Goal: Information Seeking & Learning: Find specific fact

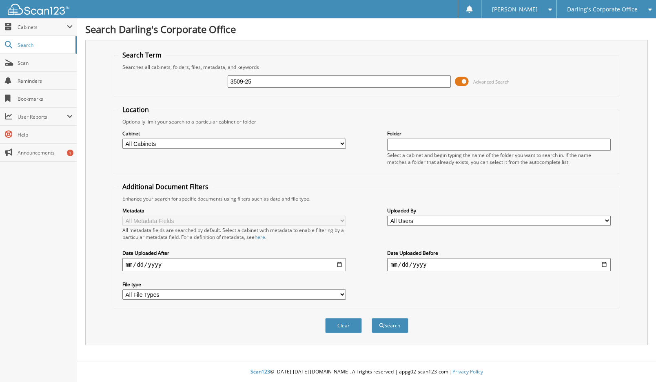
type input "3509-25"
click at [371, 318] on button "Search" at bounding box center [389, 325] width 37 height 15
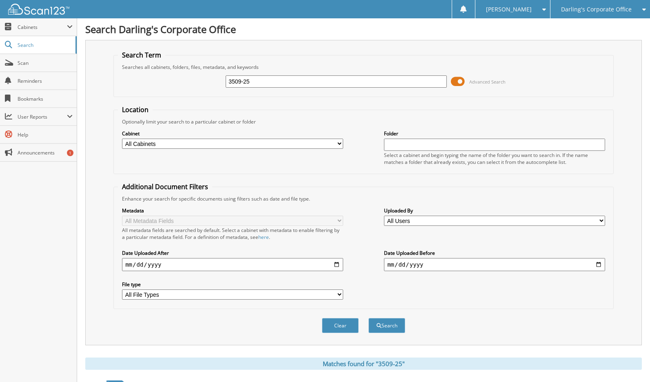
drag, startPoint x: 275, startPoint y: 83, endPoint x: 161, endPoint y: 79, distance: 114.3
click at [167, 79] on div "3509-25 Advanced Search" at bounding box center [363, 82] width 491 height 22
click at [255, 79] on input "3509-25" at bounding box center [335, 81] width 221 height 12
type input "350925"
click at [368, 318] on button "Search" at bounding box center [386, 325] width 37 height 15
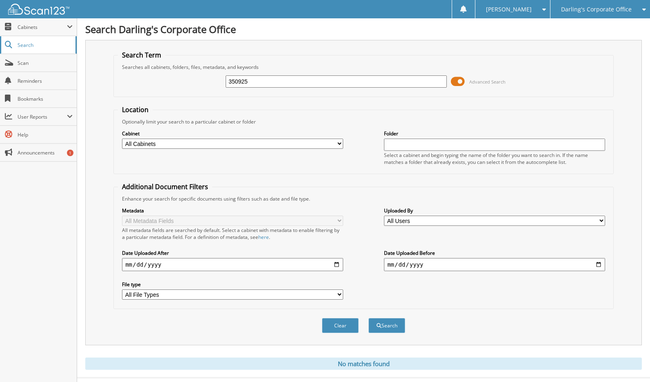
click at [28, 43] on span "Search" at bounding box center [45, 45] width 54 height 7
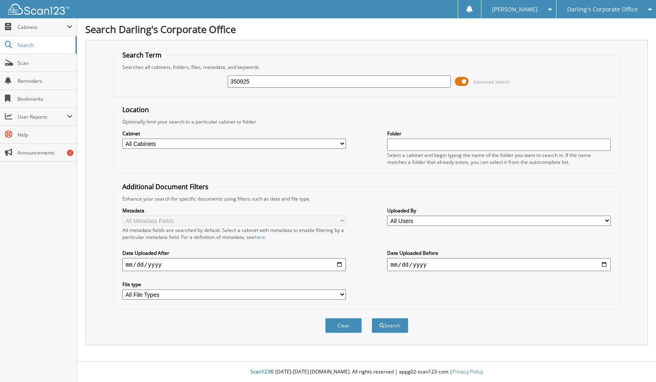
type input "350925"
click at [371, 318] on button "Search" at bounding box center [389, 325] width 37 height 15
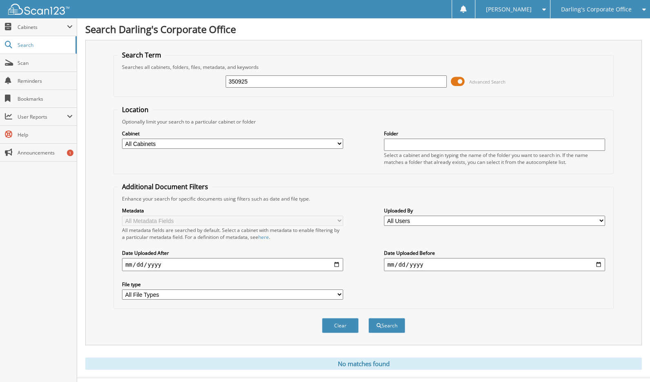
drag, startPoint x: 258, startPoint y: 80, endPoint x: 103, endPoint y: 68, distance: 156.3
click at [107, 68] on div "Search Term Searches all cabinets, folders, files, metadata, and keywords 35092…" at bounding box center [363, 192] width 556 height 305
type input "3509-25"
click at [368, 318] on button "Search" at bounding box center [386, 325] width 37 height 15
drag, startPoint x: 260, startPoint y: 80, endPoint x: 165, endPoint y: 84, distance: 95.1
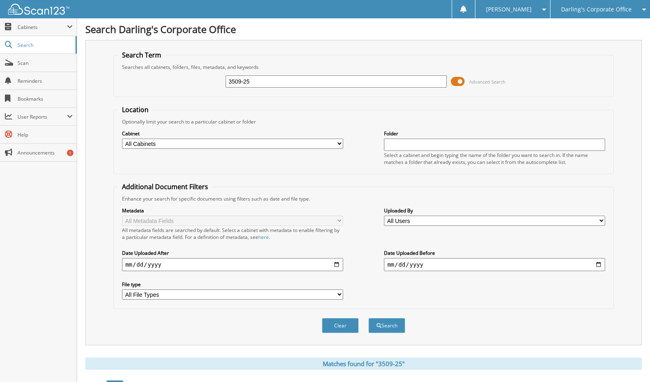
click at [167, 84] on div "3509-25 Advanced Search" at bounding box center [363, 82] width 491 height 22
type input "3509-25"
click at [384, 322] on button "Search" at bounding box center [386, 325] width 37 height 15
click at [578, 12] on span "Darling's Corporate Office" at bounding box center [596, 9] width 71 height 5
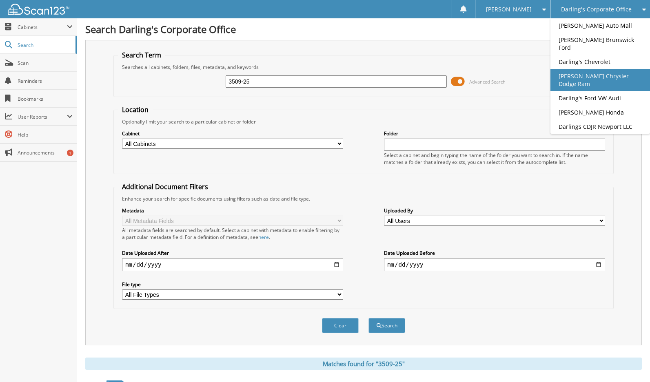
click at [581, 69] on link "[PERSON_NAME] Chrysler Dodge Ram" at bounding box center [599, 80] width 99 height 22
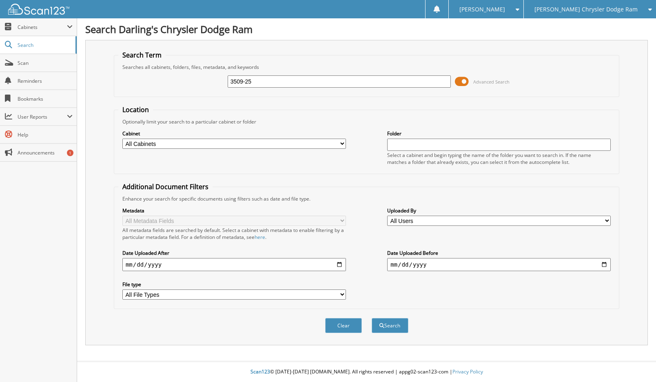
type input "3509-25"
click at [371, 318] on button "Search" at bounding box center [389, 325] width 37 height 15
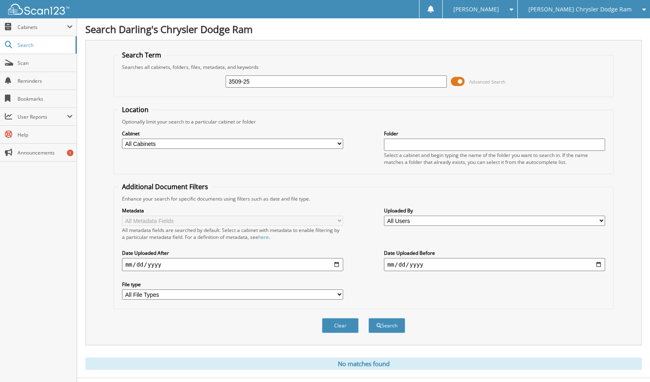
drag, startPoint x: 270, startPoint y: 82, endPoint x: 90, endPoint y: 66, distance: 181.3
click at [90, 66] on div "Search Term Searches all cabinets, folders, files, metadata, and keywords 3509-…" at bounding box center [363, 192] width 556 height 305
type input "b50978"
click at [368, 318] on button "Search" at bounding box center [386, 325] width 37 height 15
drag, startPoint x: 269, startPoint y: 75, endPoint x: 150, endPoint y: 80, distance: 119.6
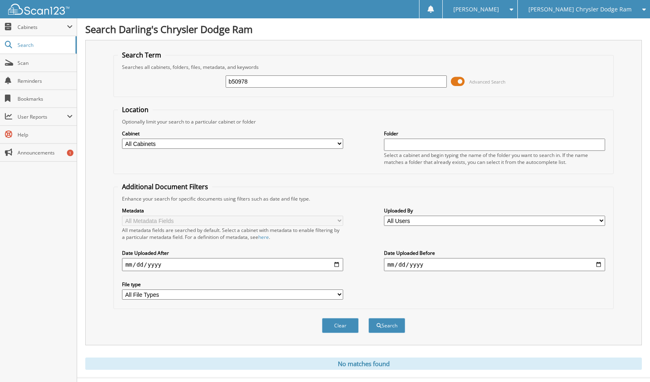
click at [150, 80] on div "b50978 Advanced Search" at bounding box center [363, 82] width 491 height 22
click at [268, 83] on input "b50978" at bounding box center [335, 81] width 221 height 12
drag, startPoint x: 488, startPoint y: 70, endPoint x: 314, endPoint y: 97, distance: 176.2
click at [463, 82] on fieldset "Search Term Searches all cabinets, folders, files, metadata, and keywords b5097…" at bounding box center [363, 74] width 500 height 46
click at [278, 84] on input "b50978B801" at bounding box center [335, 81] width 221 height 12
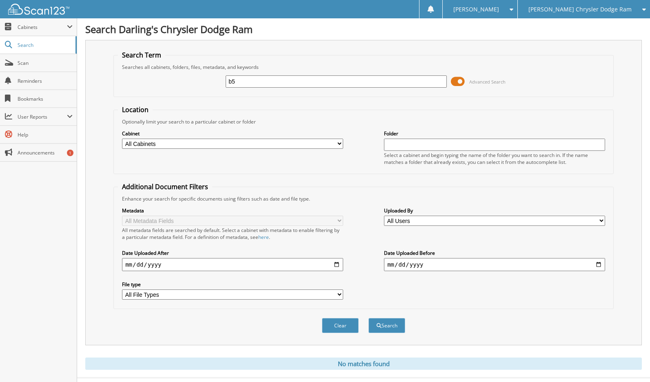
type input "b"
type input "B50978"
click at [368, 318] on button "Search" at bounding box center [386, 325] width 37 height 15
drag, startPoint x: 272, startPoint y: 84, endPoint x: 175, endPoint y: 78, distance: 96.4
click at [175, 78] on div "B50978 Advanced Search" at bounding box center [363, 82] width 491 height 22
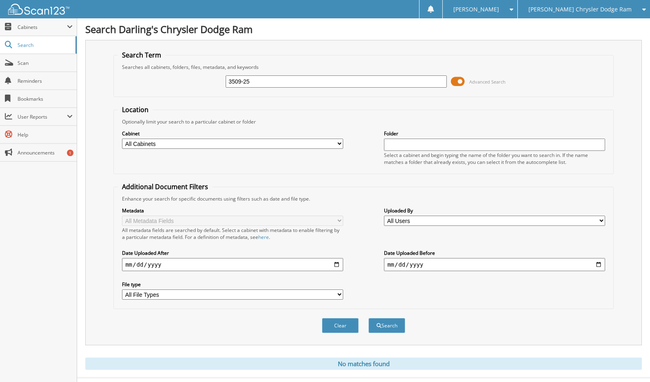
type input "3509-25"
click at [368, 318] on button "Search" at bounding box center [386, 325] width 37 height 15
type input "14241.533509-25"
click at [368, 318] on button "Search" at bounding box center [386, 325] width 37 height 15
drag, startPoint x: 297, startPoint y: 82, endPoint x: 111, endPoint y: 82, distance: 185.9
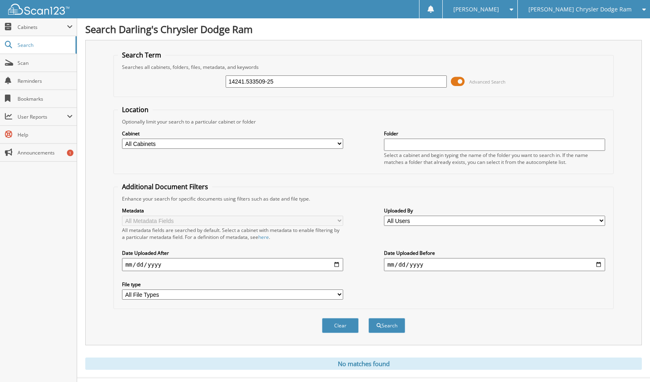
drag, startPoint x: 111, startPoint y: 82, endPoint x: 289, endPoint y: 77, distance: 178.2
click at [289, 77] on div "14241.533509-25" at bounding box center [335, 82] width 221 height 14
drag, startPoint x: 289, startPoint y: 82, endPoint x: 7, endPoint y: 52, distance: 283.7
click at [7, 52] on body "[PERSON_NAME] Settings Logout Darling's Chrysler Dodge Ram Darling's Auto Mall …" at bounding box center [325, 199] width 650 height 398
click at [232, 80] on input "text" at bounding box center [335, 81] width 221 height 12
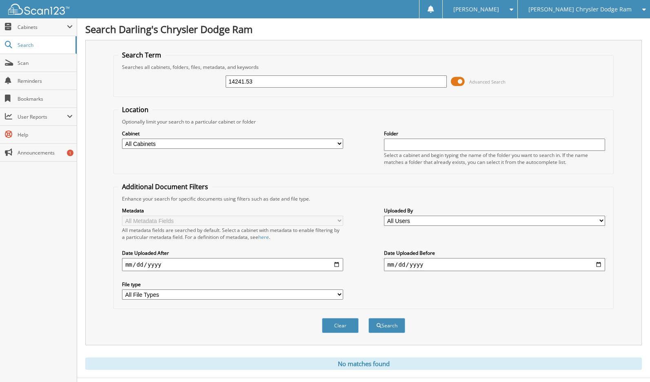
type input "14241.53"
click at [368, 318] on button "Search" at bounding box center [386, 325] width 37 height 15
click at [457, 77] on span at bounding box center [458, 81] width 14 height 12
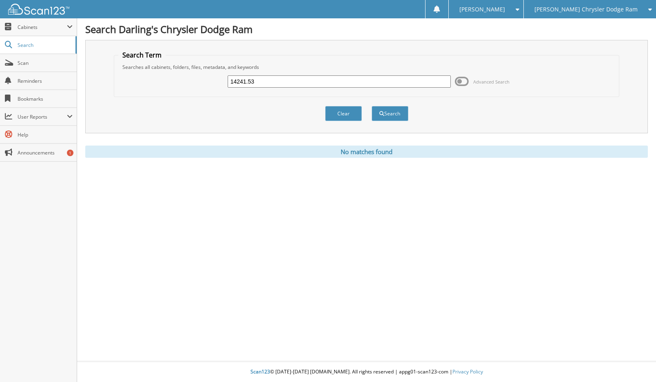
drag, startPoint x: 267, startPoint y: 80, endPoint x: 116, endPoint y: 79, distance: 151.3
click at [116, 79] on fieldset "Search Term Searches all cabinets, folders, files, metadata, and keywords 14241…" at bounding box center [366, 74] width 505 height 46
type input "350925"
click at [371, 106] on button "Search" at bounding box center [389, 113] width 37 height 15
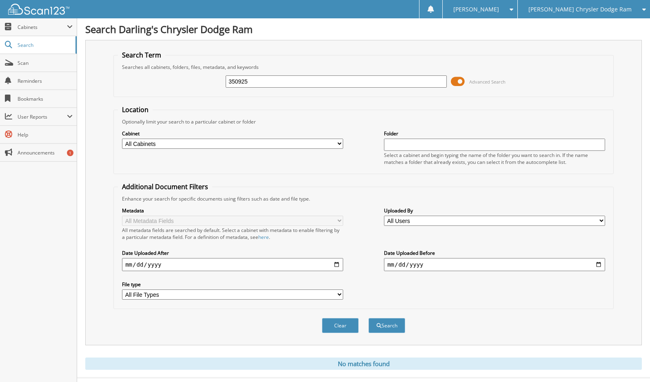
drag, startPoint x: 259, startPoint y: 85, endPoint x: 137, endPoint y: 80, distance: 122.0
click at [152, 80] on div "350925 Advanced Search" at bounding box center [363, 82] width 491 height 22
type input "3509 25"
click at [368, 318] on button "Search" at bounding box center [386, 325] width 37 height 15
drag, startPoint x: 254, startPoint y: 82, endPoint x: 147, endPoint y: 64, distance: 109.2
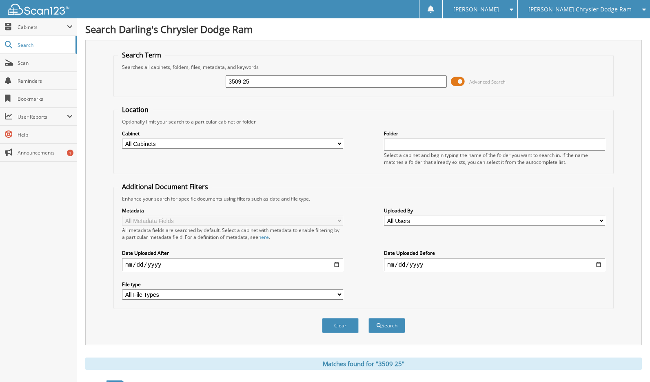
click at [147, 64] on fieldset "Search Term Searches all cabinets, folders, files, metadata, and keywords 3509 …" at bounding box center [363, 74] width 500 height 46
type input "US BANK"
click at [368, 318] on button "Search" at bounding box center [386, 325] width 37 height 15
click at [6, 182] on div "Close Cabinets This Company All Companies Email Addresses" at bounding box center [38, 200] width 77 height 364
drag, startPoint x: 256, startPoint y: 90, endPoint x: 257, endPoint y: 84, distance: 5.4
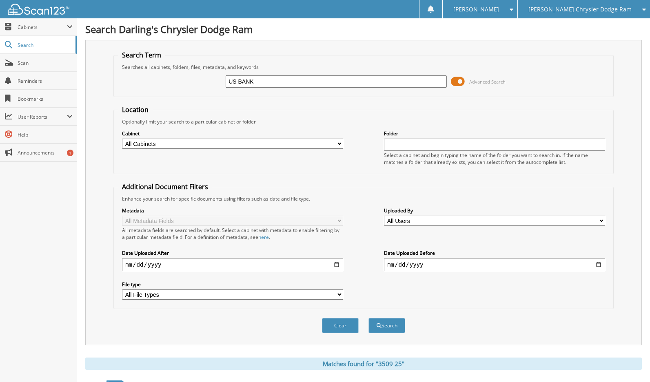
click at [257, 85] on div "US BANK Advanced Search" at bounding box center [363, 82] width 491 height 22
drag, startPoint x: 259, startPoint y: 83, endPoint x: 133, endPoint y: 88, distance: 126.5
click at [134, 87] on div "US BANK Advanced Search" at bounding box center [363, 82] width 491 height 22
type input "3509.25"
click at [368, 318] on button "Search" at bounding box center [386, 325] width 37 height 15
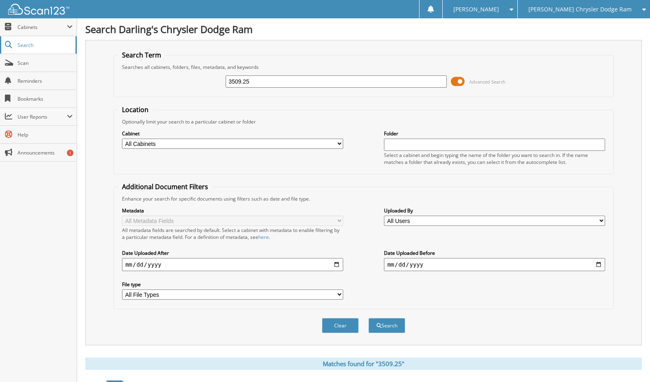
click at [23, 44] on span "Search" at bounding box center [45, 45] width 54 height 7
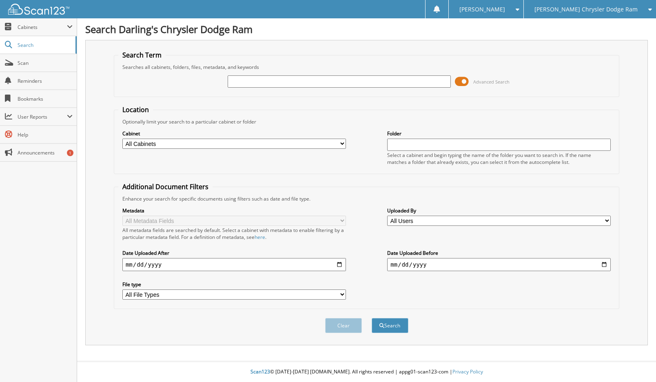
click at [169, 143] on select "All Cabinets AFTERMARKET SOLD O/S A DEAL CAR DEALS COLLISION CENTER PARTS SERVI…" at bounding box center [233, 144] width 223 height 10
click at [581, 12] on span "[PERSON_NAME] Chrysler Dodge Ram" at bounding box center [585, 9] width 103 height 5
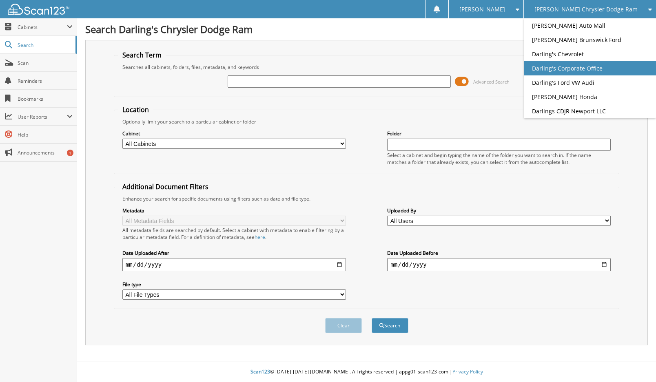
click at [584, 68] on link "Darling's Corporate Office" at bounding box center [590, 68] width 132 height 14
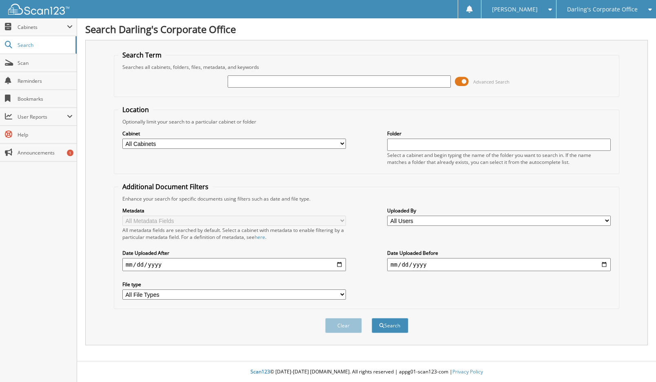
click at [239, 79] on input "text" at bounding box center [339, 81] width 223 height 12
type input "3509.25"
click at [371, 318] on button "Search" at bounding box center [389, 325] width 37 height 15
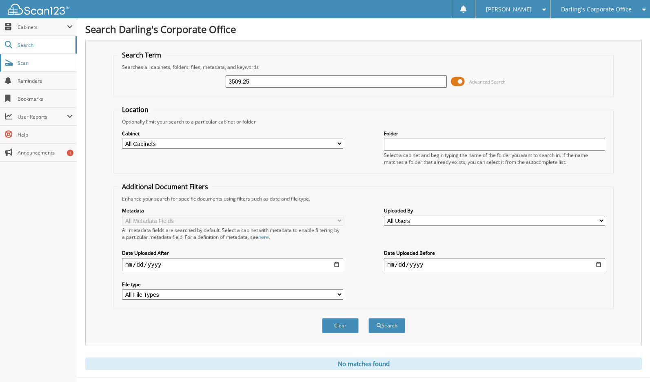
drag, startPoint x: 260, startPoint y: 77, endPoint x: 12, endPoint y: 62, distance: 248.8
click at [31, 62] on body "[PERSON_NAME] Settings Logout Darling's Corporate Office Darling's Auto Mall Da…" at bounding box center [325, 199] width 650 height 398
type input "US BANK"
click at [368, 318] on button "Search" at bounding box center [386, 325] width 37 height 15
drag, startPoint x: 262, startPoint y: 79, endPoint x: 173, endPoint y: 91, distance: 89.8
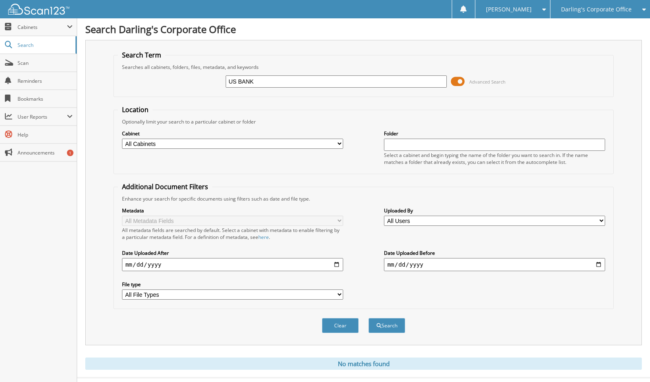
click at [173, 91] on div "US BANK Advanced Search" at bounding box center [363, 82] width 491 height 22
type input "3145-25"
click at [368, 318] on button "Search" at bounding box center [386, 325] width 37 height 15
drag, startPoint x: 175, startPoint y: 87, endPoint x: -60, endPoint y: 87, distance: 235.7
click at [0, 87] on html "[PERSON_NAME] Settings Logout Darling's Corporate Office Darling's Auto Mall Da…" at bounding box center [325, 252] width 650 height 505
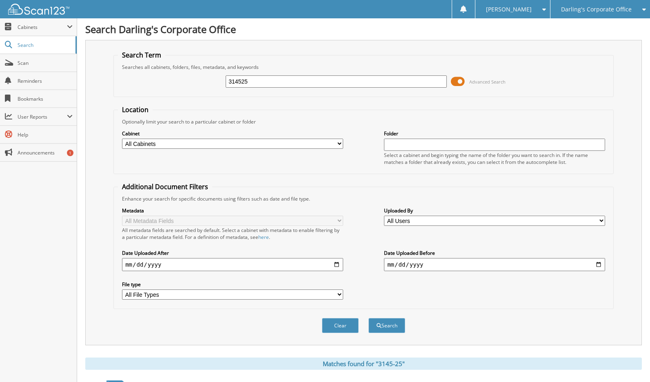
type input "314525"
click at [368, 318] on button "Search" at bounding box center [386, 325] width 37 height 15
drag, startPoint x: 257, startPoint y: 82, endPoint x: 87, endPoint y: 89, distance: 169.8
click at [97, 88] on div "Search Term Searches all cabinets, folders, files, metadata, and keywords 31452…" at bounding box center [363, 192] width 556 height 305
type input "3145.25"
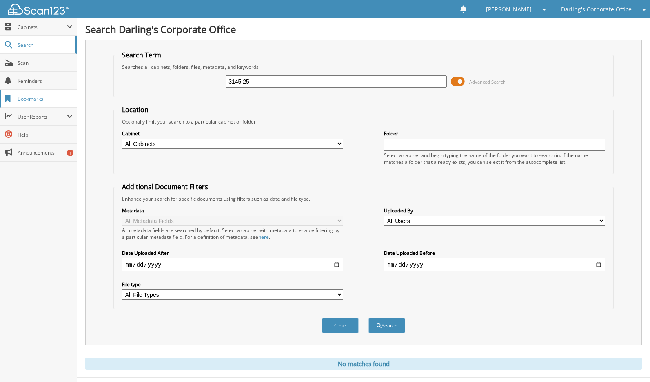
click at [368, 318] on button "Search" at bounding box center [386, 325] width 37 height 15
drag, startPoint x: 277, startPoint y: 80, endPoint x: 189, endPoint y: 88, distance: 88.8
click at [189, 88] on div "3145.25 Advanced Search" at bounding box center [363, 82] width 491 height 22
type input "3145"
click at [368, 318] on button "Search" at bounding box center [386, 325] width 37 height 15
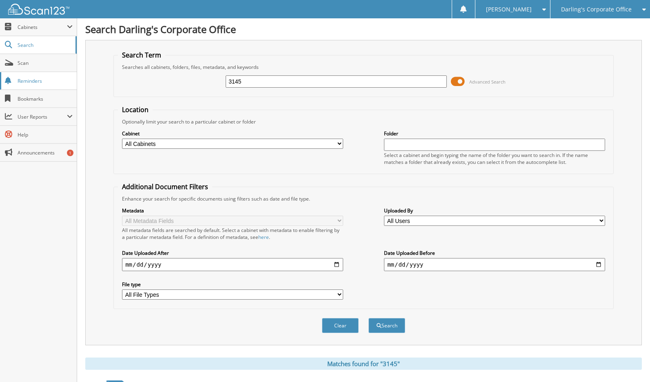
drag, startPoint x: 289, startPoint y: 84, endPoint x: 21, endPoint y: 75, distance: 268.8
